Goal: Find specific page/section: Find specific page/section

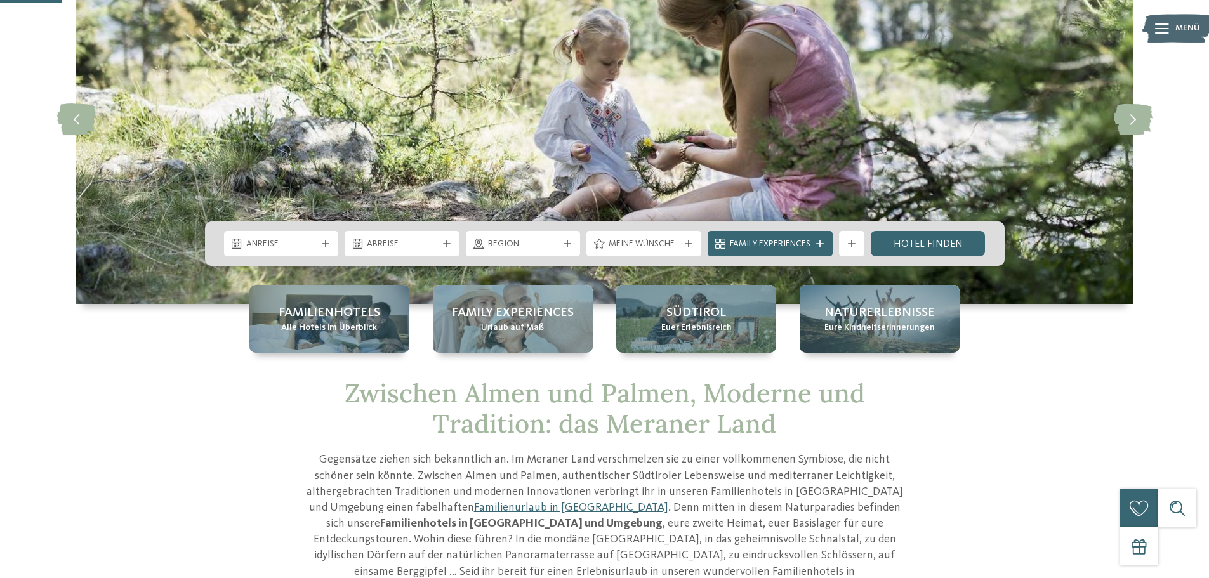
scroll to position [128, 0]
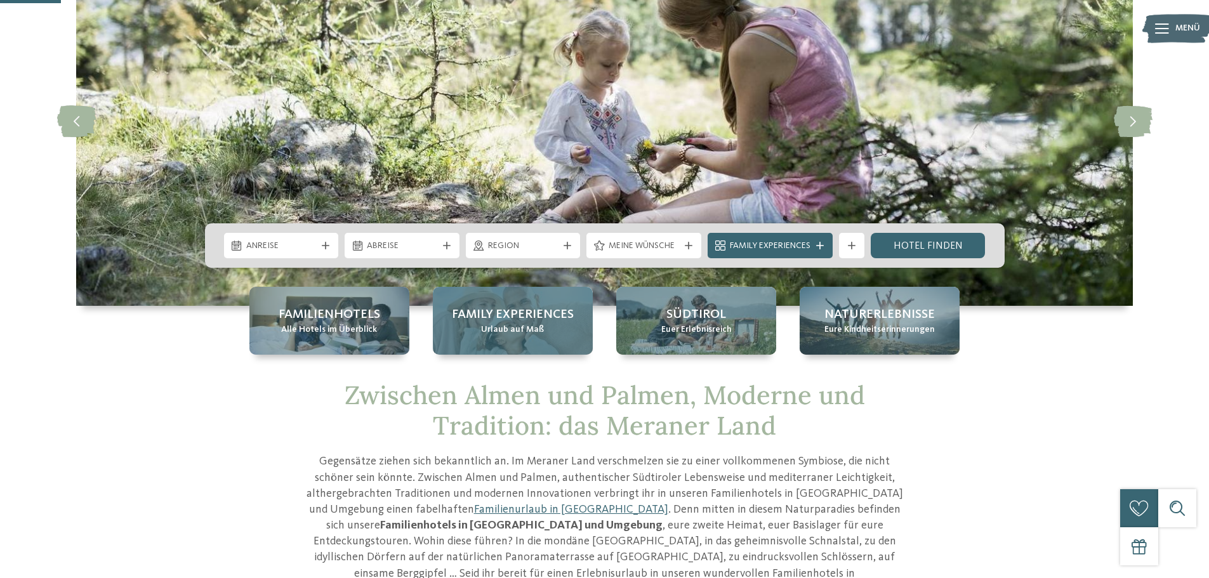
click at [513, 317] on span "Family Experiences" at bounding box center [513, 315] width 122 height 18
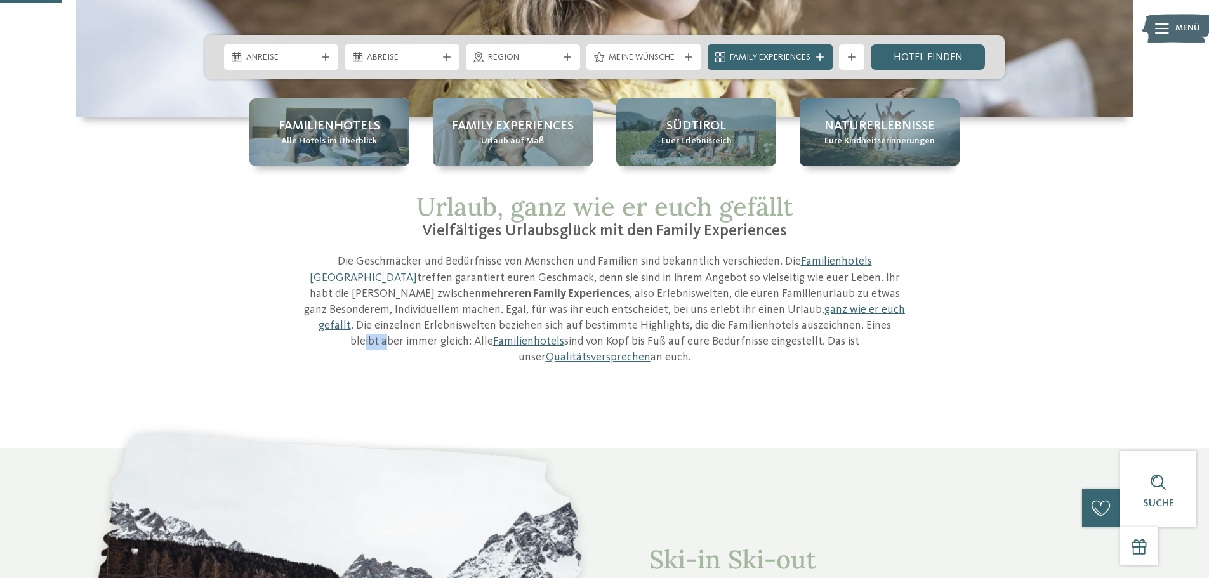
drag, startPoint x: 640, startPoint y: 329, endPoint x: 663, endPoint y: 329, distance: 22.2
click at [663, 329] on p "Die Geschmäcker und Bedürfnisse von Menschen und Familien sind bekanntlich vers…" at bounding box center [604, 310] width 603 height 112
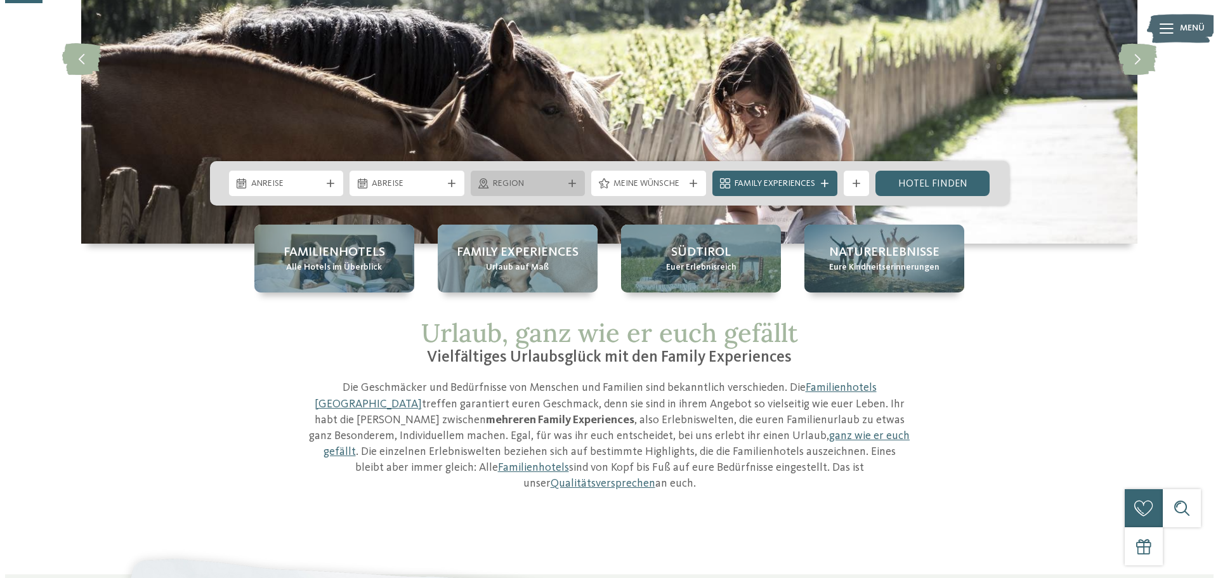
scroll to position [189, 0]
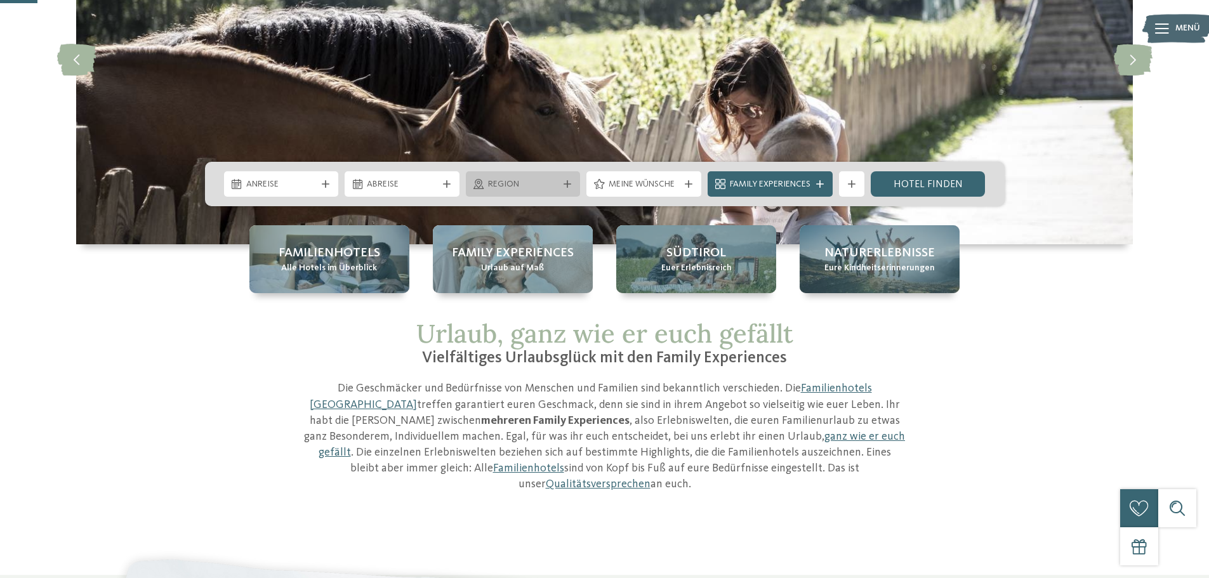
click at [569, 186] on icon at bounding box center [568, 184] width 8 height 8
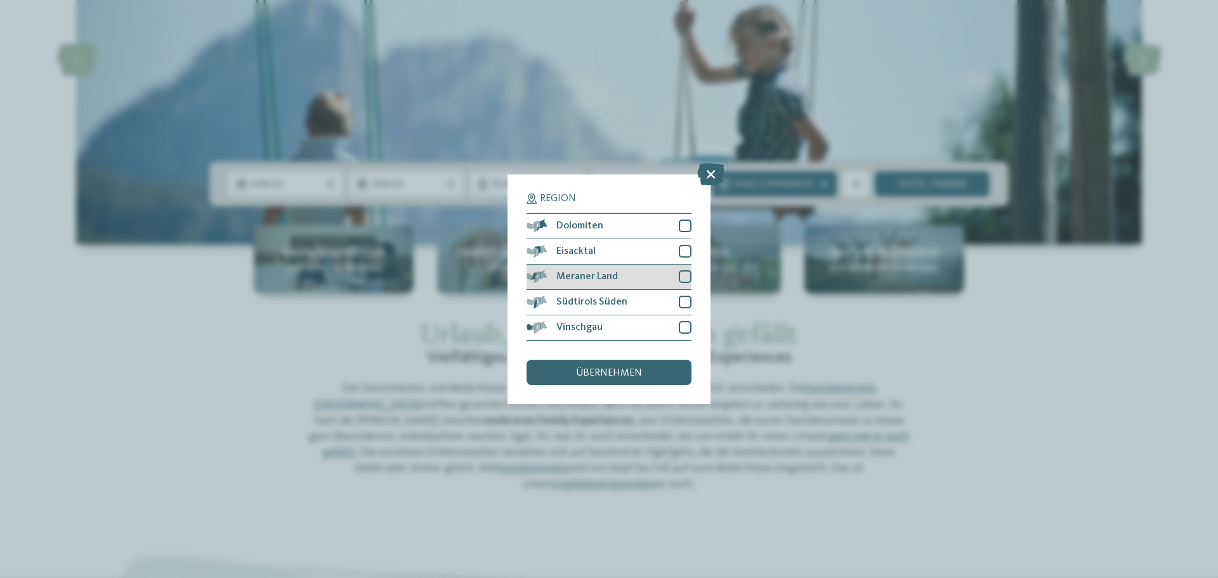
click at [688, 276] on div at bounding box center [685, 276] width 13 height 13
click at [629, 369] on span "übernehmen" at bounding box center [609, 373] width 66 height 10
